Goal: Register for event/course

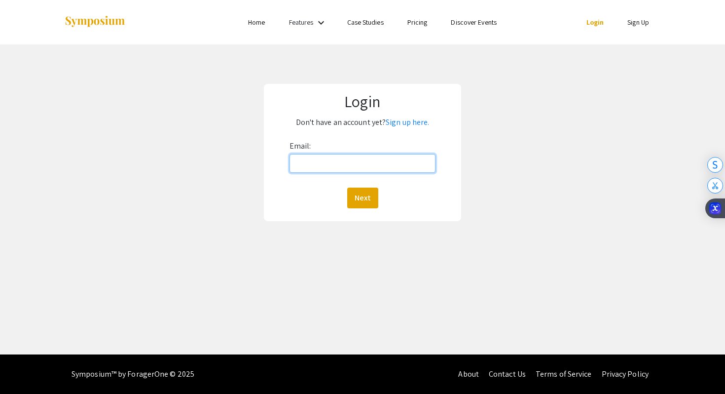
click at [350, 160] on input "Email:" at bounding box center [363, 163] width 147 height 19
click at [418, 123] on link "Sign up here." at bounding box center [407, 122] width 43 height 10
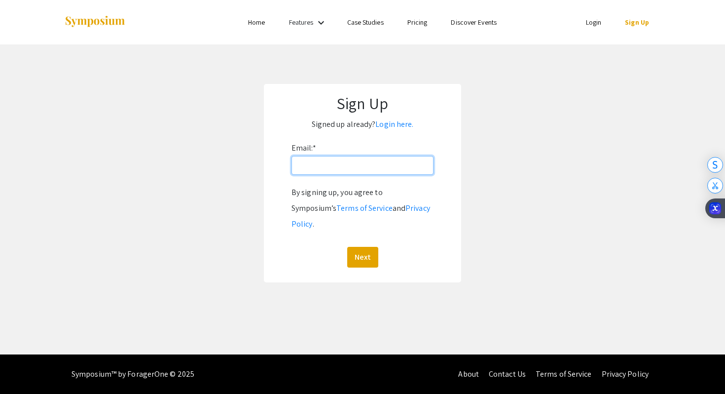
click at [351, 169] on input "Email: *" at bounding box center [363, 165] width 142 height 19
type input "tomera@oregonstate.edu"
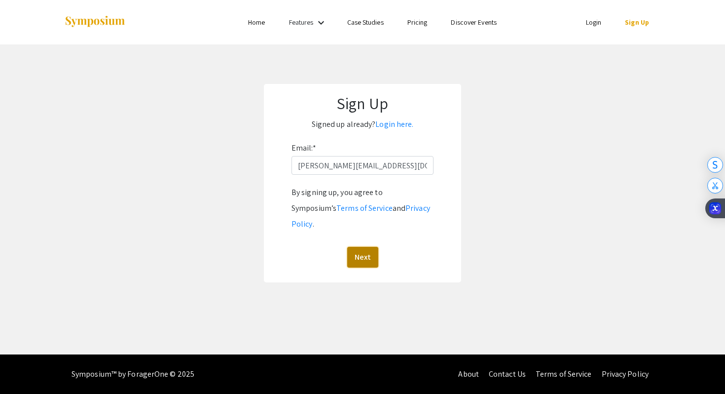
click at [365, 247] on button "Next" at bounding box center [362, 257] width 31 height 21
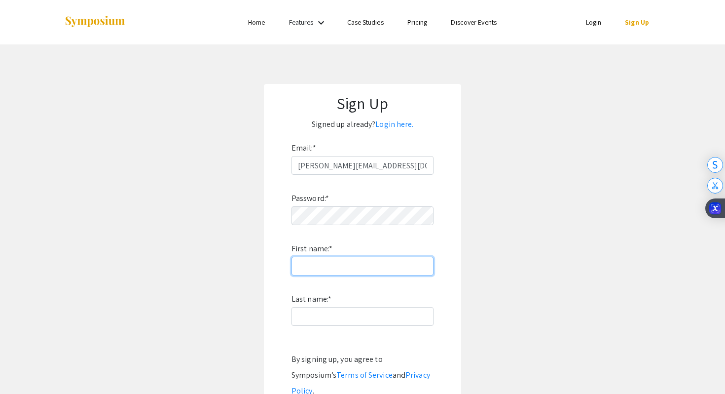
click at [329, 265] on input "First name: *" at bounding box center [363, 266] width 142 height 19
type input "Arjun"
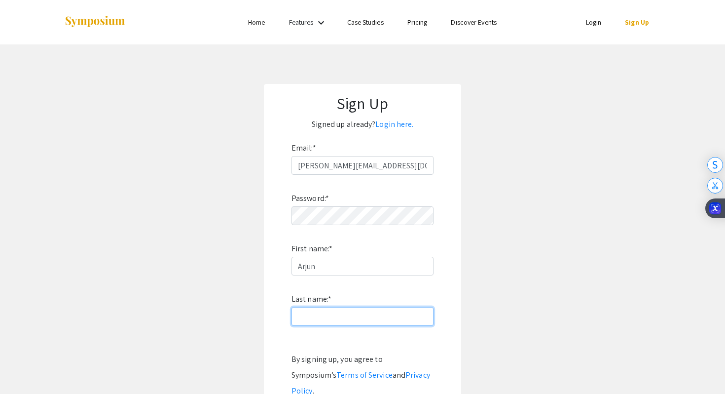
click at [312, 317] on input "Last name: *" at bounding box center [363, 316] width 142 height 19
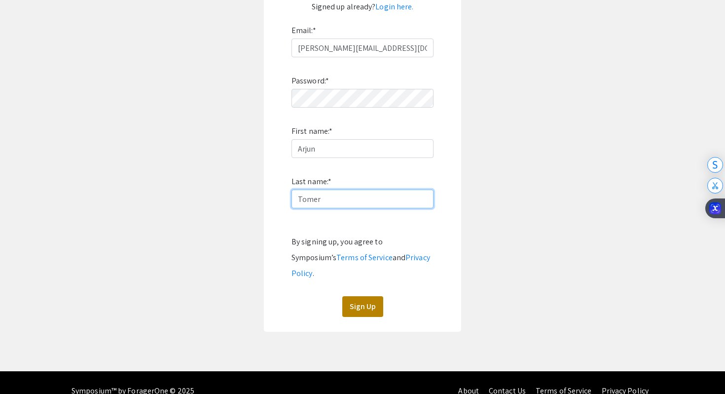
type input "Tomer"
click at [349, 296] on button "Sign Up" at bounding box center [362, 306] width 41 height 21
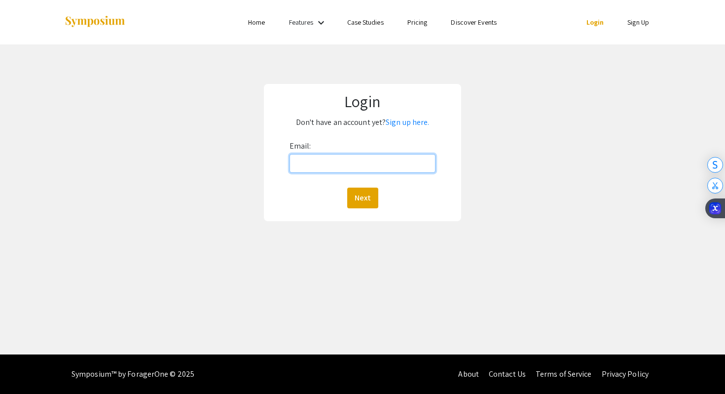
click at [343, 159] on input "Email:" at bounding box center [363, 163] width 147 height 19
type input "tomera@oregonstate.edu"
click at [354, 191] on button "Next" at bounding box center [362, 198] width 31 height 21
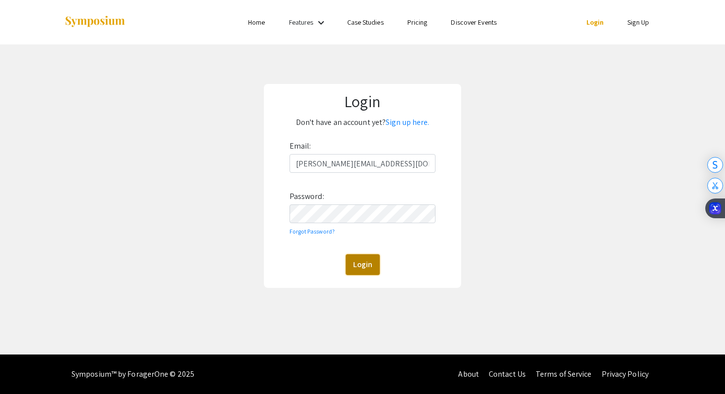
click at [355, 269] on button "Login" at bounding box center [363, 264] width 34 height 21
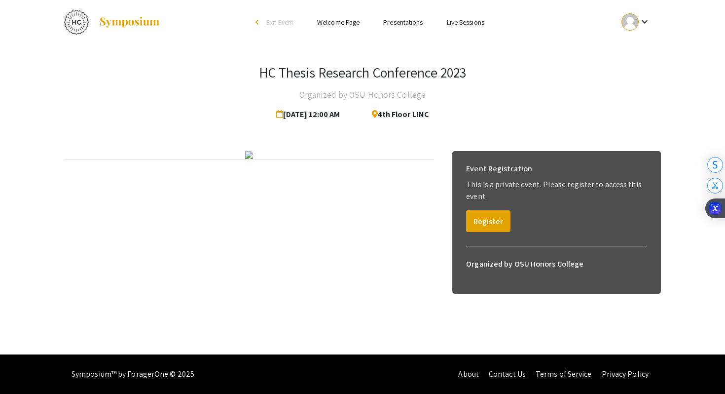
scroll to position [29, 0]
